Goal: Find contact information: Find contact information

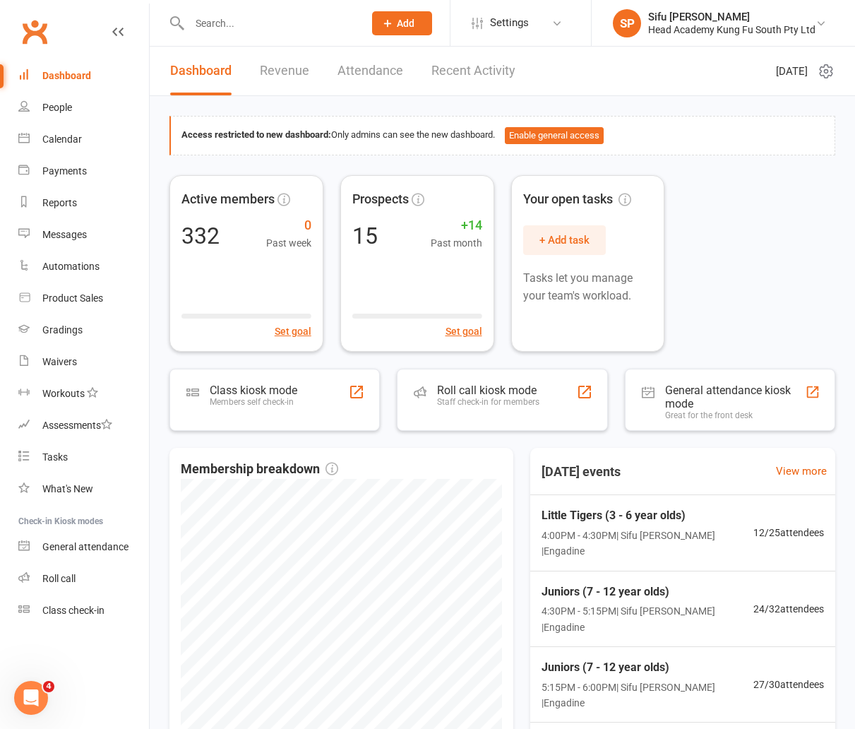
click at [239, 26] on input "text" at bounding box center [269, 23] width 169 height 20
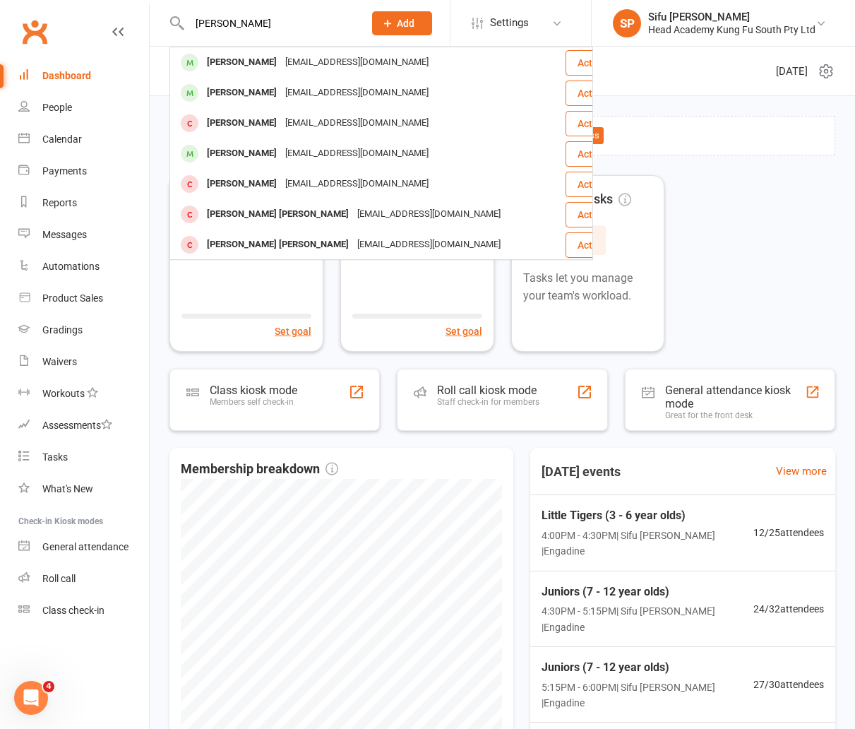
type input "[PERSON_NAME]"
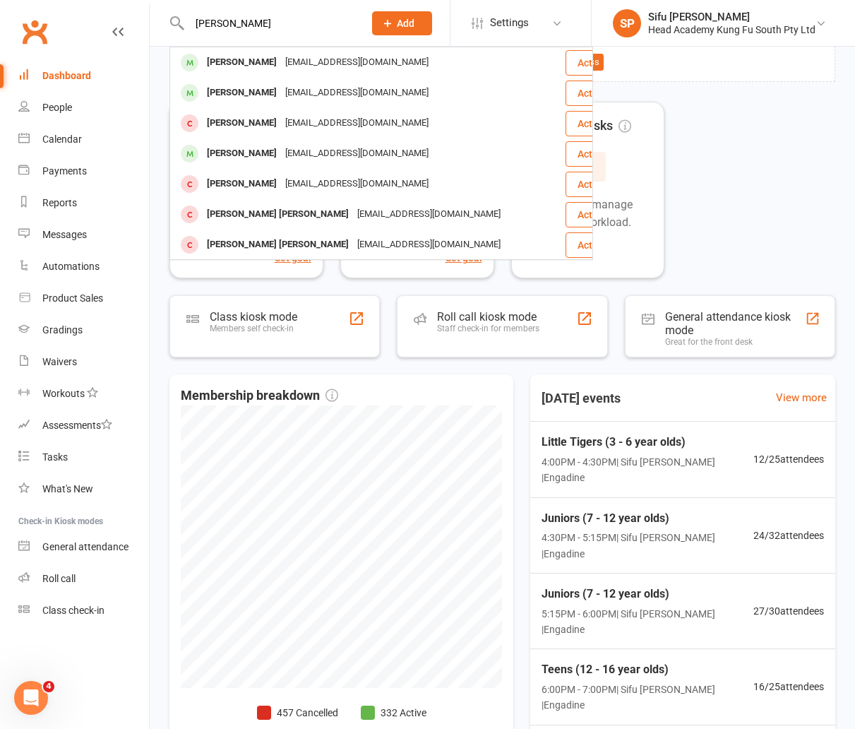
scroll to position [74, 0]
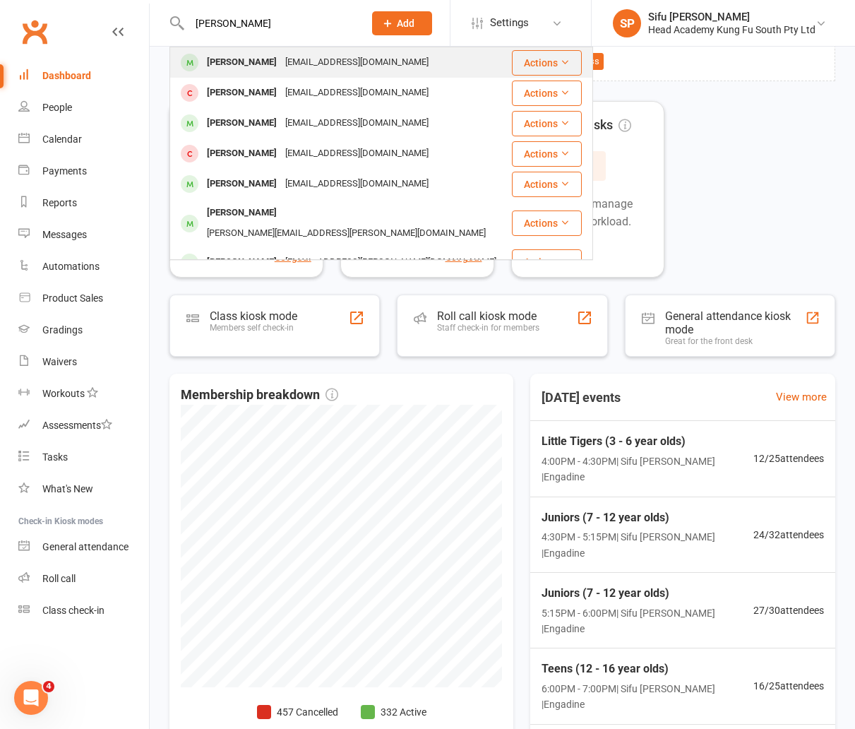
click at [281, 62] on div "[EMAIL_ADDRESS][DOMAIN_NAME]" at bounding box center [357, 62] width 152 height 20
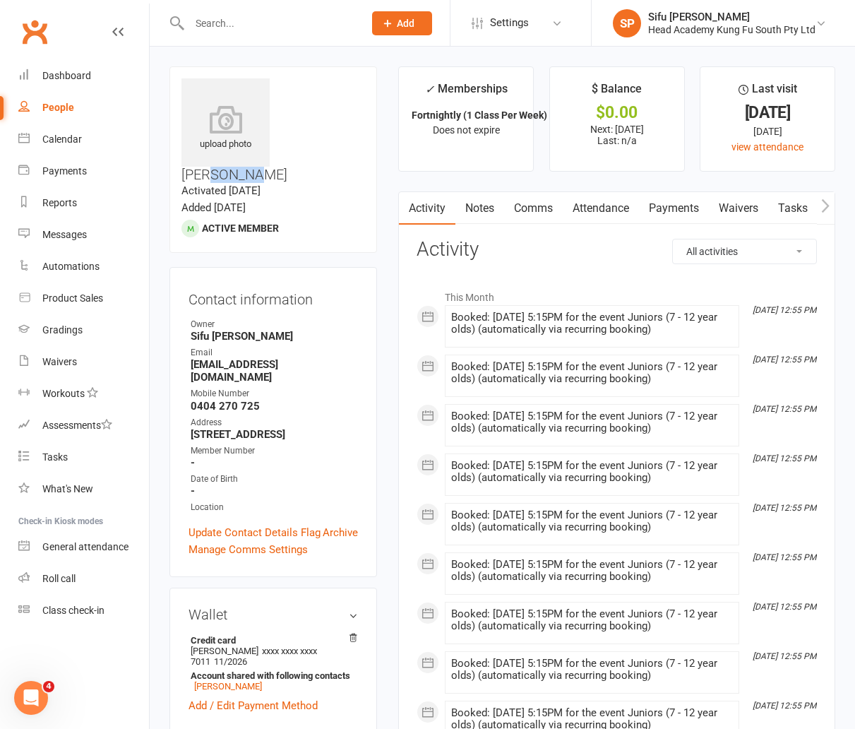
drag, startPoint x: 311, startPoint y: 86, endPoint x: 346, endPoint y: 87, distance: 34.6
click at [346, 87] on h3 "[PERSON_NAME]" at bounding box center [273, 130] width 184 height 104
copy h3 "Gellie"
drag, startPoint x: 281, startPoint y: 85, endPoint x: 306, endPoint y: 86, distance: 25.5
click at [306, 86] on h3 "[PERSON_NAME]" at bounding box center [273, 130] width 184 height 104
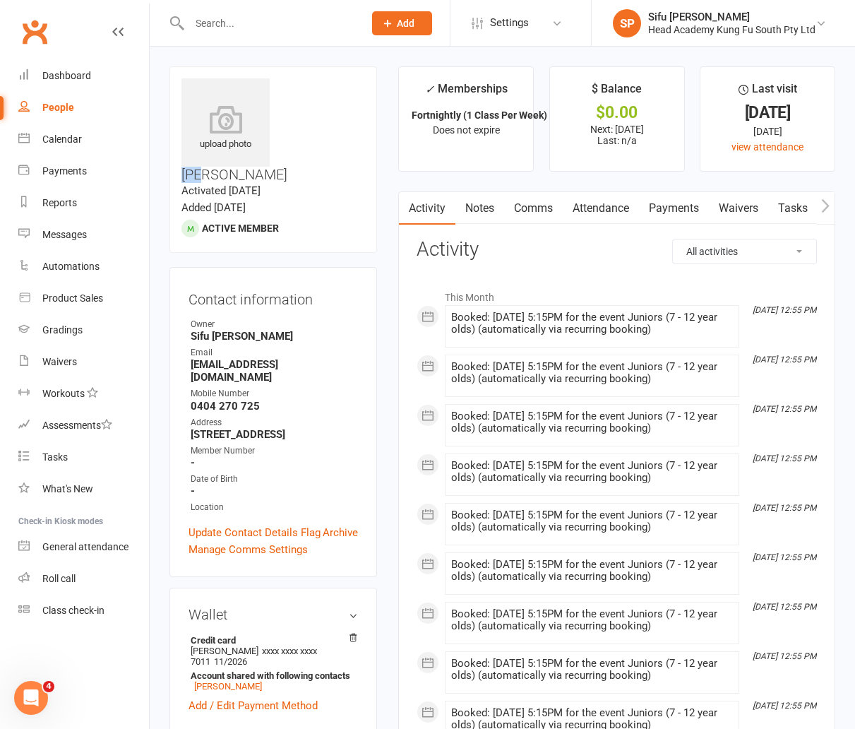
copy h3 "Max"
drag, startPoint x: 191, startPoint y: 327, endPoint x: 311, endPoint y: 328, distance: 119.3
click at [311, 358] on strong "[EMAIL_ADDRESS][DOMAIN_NAME]" at bounding box center [274, 370] width 167 height 25
copy strong "[EMAIL_ADDRESS][DOMAIN_NAME]"
click at [191, 400] on strong "0404 270 725" at bounding box center [274, 406] width 167 height 13
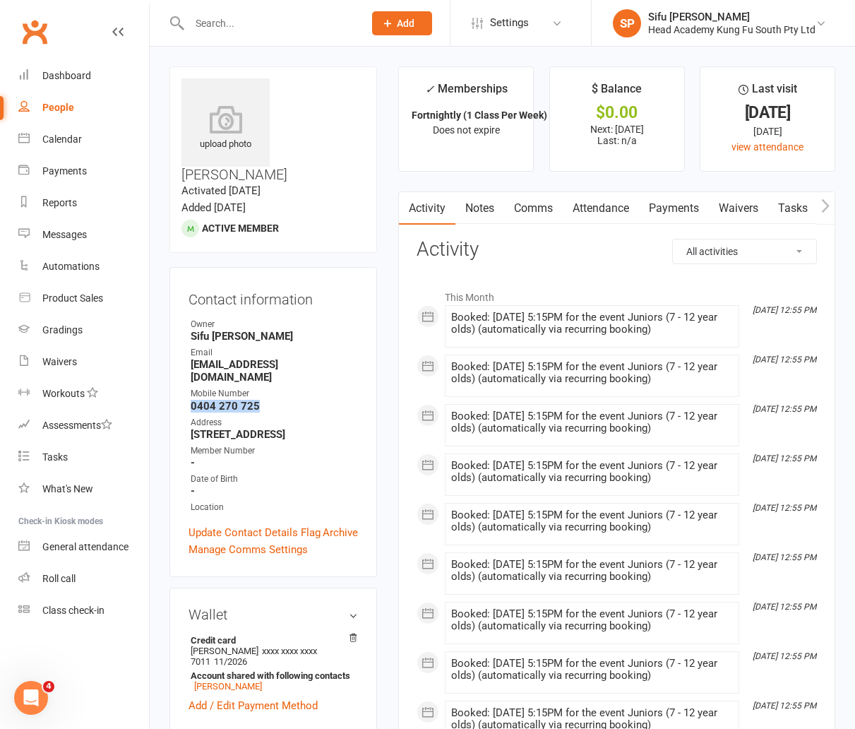
drag, startPoint x: 191, startPoint y: 355, endPoint x: 256, endPoint y: 356, distance: 65.0
click at [256, 400] on strong "0404 270 725" at bounding box center [274, 406] width 167 height 13
copy strong "0404 270 725"
